Goal: Find specific page/section: Find specific page/section

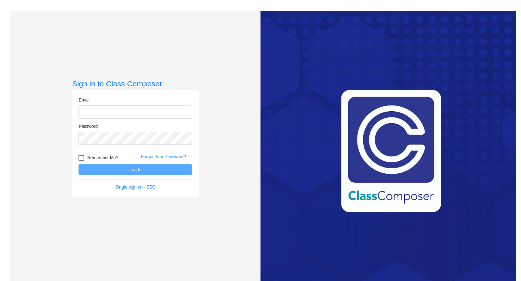
click at [128, 112] on input "email" at bounding box center [135, 112] width 114 height 13
type input "[EMAIL_ADDRESS][DOMAIN_NAME]"
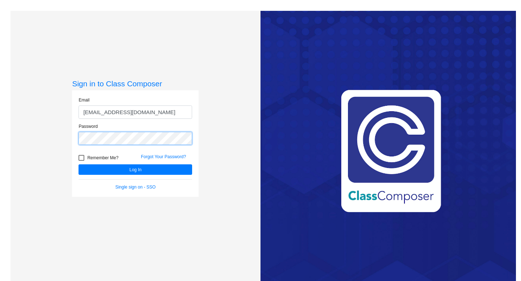
click at [78, 164] on button "Log In" at bounding box center [135, 169] width 114 height 10
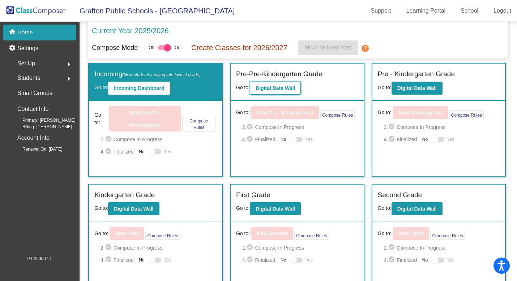
click at [269, 90] on b "Digital Data Wall" at bounding box center [275, 88] width 39 height 6
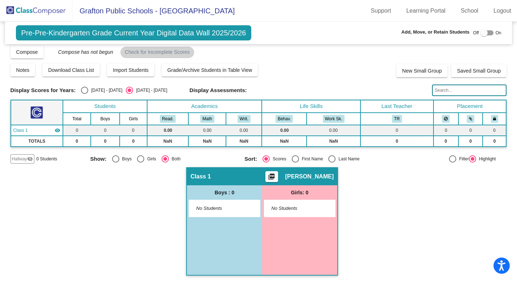
scroll to position [5, 0]
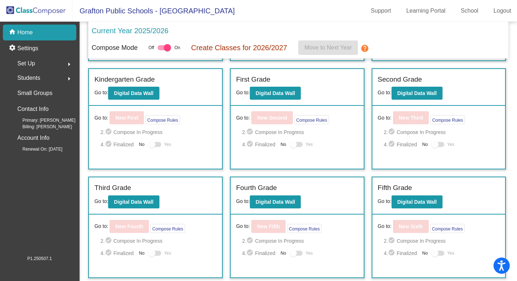
scroll to position [118, 0]
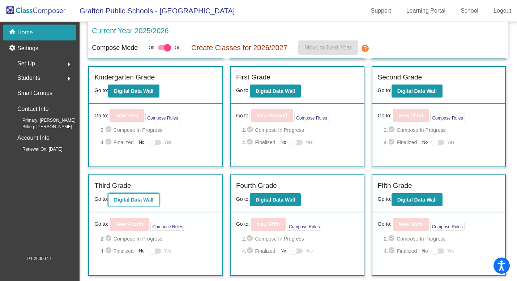
click at [147, 199] on b "Digital Data Wall" at bounding box center [133, 200] width 39 height 6
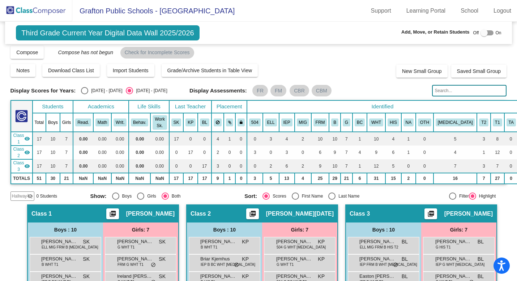
scroll to position [4, 0]
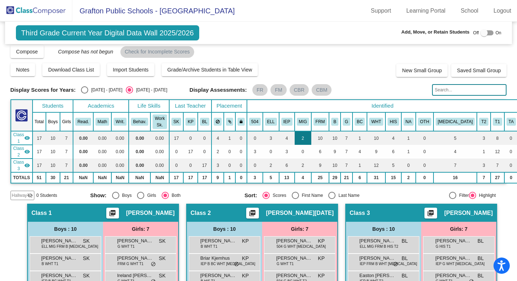
click at [311, 132] on td "2" at bounding box center [303, 138] width 17 height 14
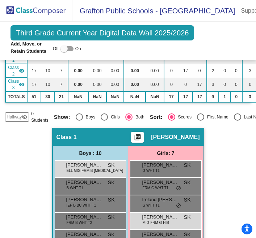
scroll to position [183, 0]
